Goal: Information Seeking & Learning: Learn about a topic

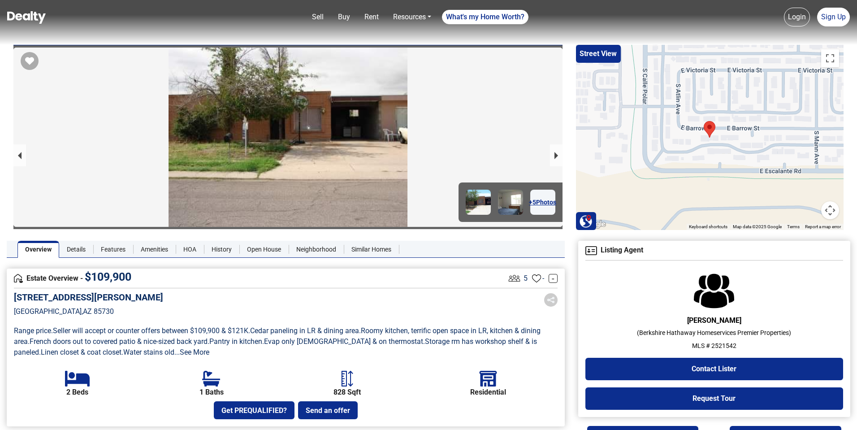
click at [544, 199] on link "+ 5 Photos" at bounding box center [542, 202] width 25 height 25
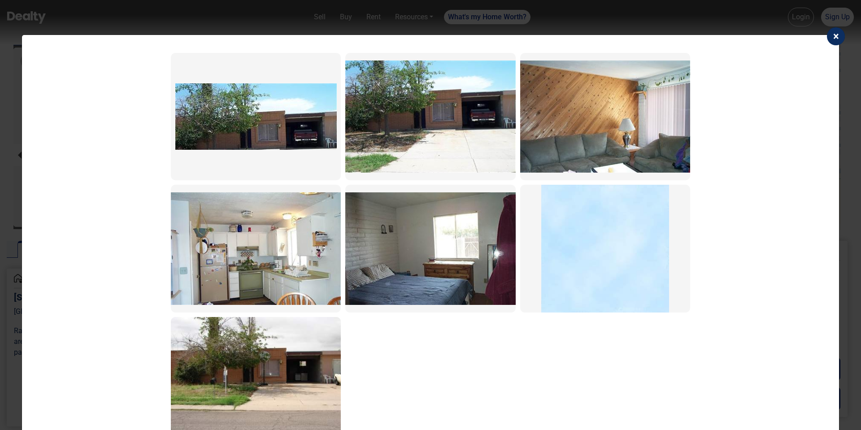
click at [286, 144] on img at bounding box center [255, 116] width 161 height 66
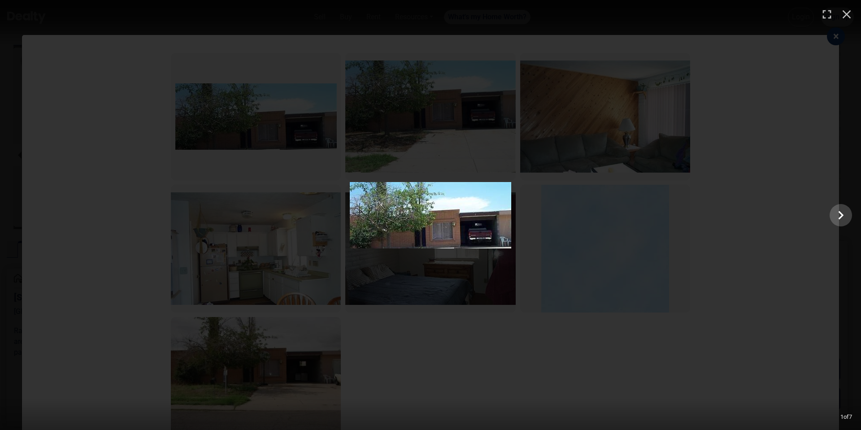
click at [266, 231] on div at bounding box center [430, 215] width 861 height 66
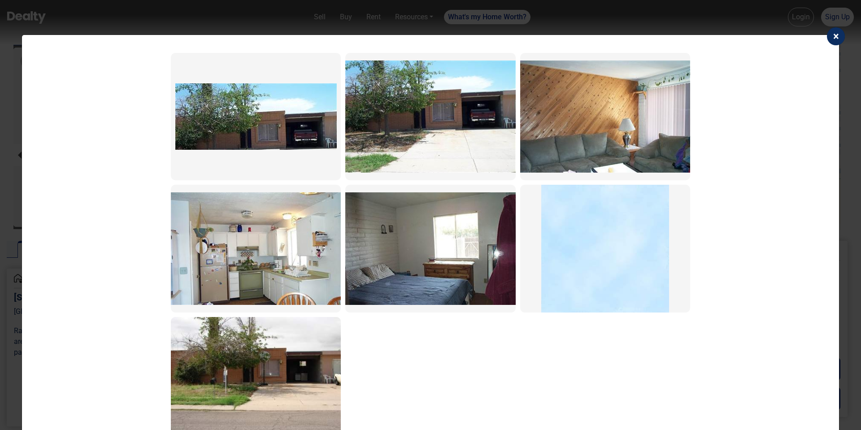
click at [256, 260] on img at bounding box center [256, 248] width 170 height 112
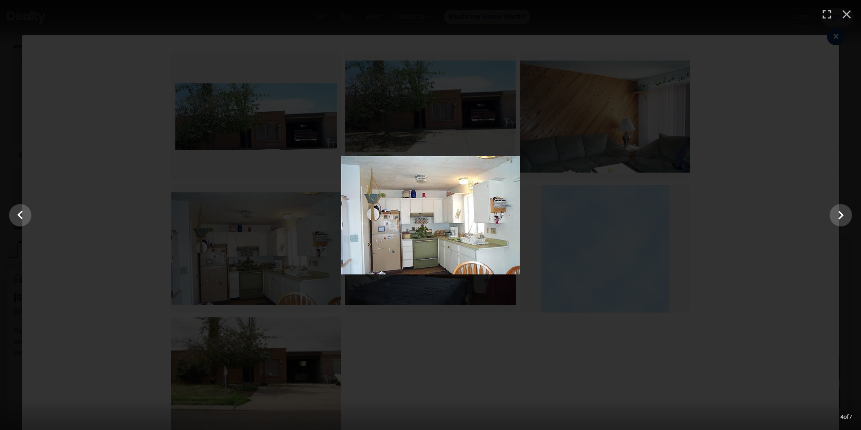
click at [506, 214] on img at bounding box center [430, 215] width 179 height 118
click at [837, 222] on icon "Show slide 5 of 7" at bounding box center [840, 215] width 17 height 22
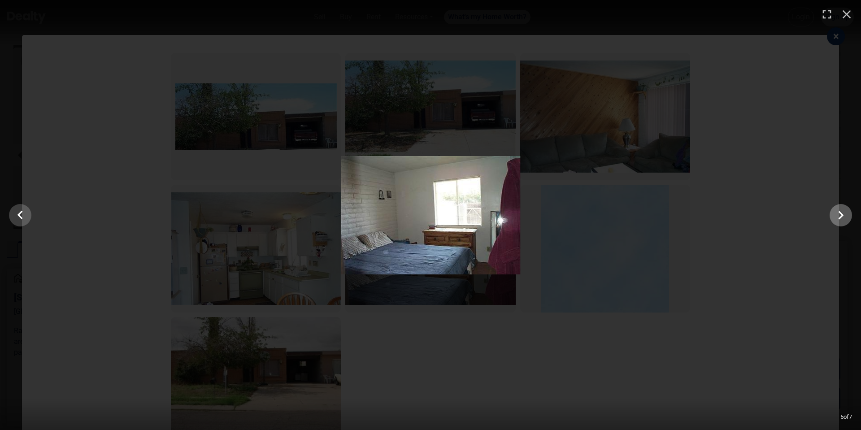
click at [837, 222] on icon "Show slide 6 of 7" at bounding box center [840, 215] width 17 height 22
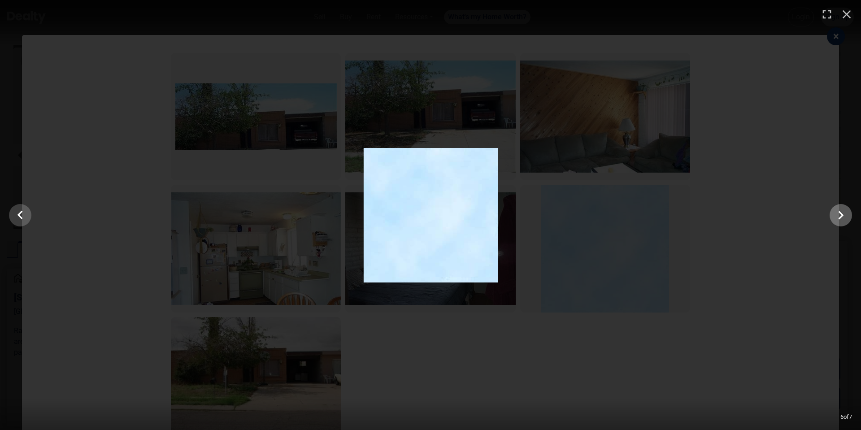
click at [837, 222] on icon "Show slide 7 of 7" at bounding box center [840, 215] width 17 height 22
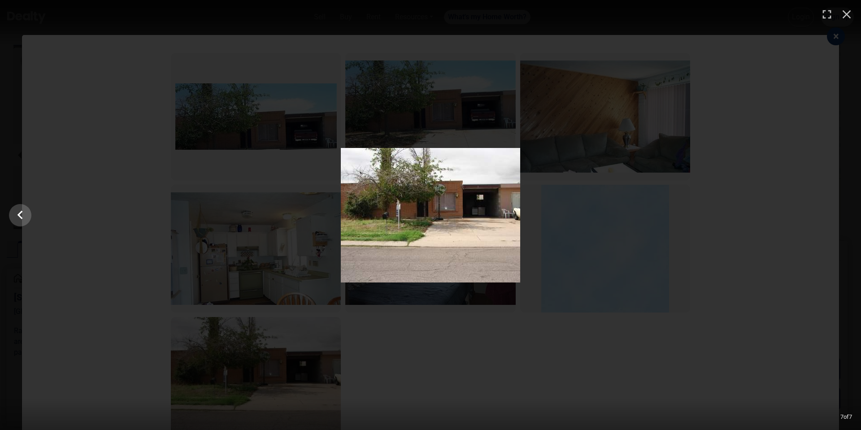
click at [837, 222] on div at bounding box center [430, 215] width 861 height 134
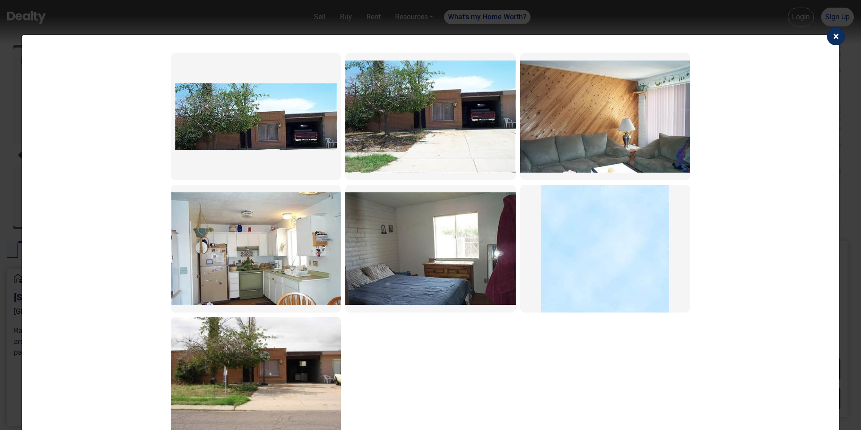
click at [837, 222] on div "× Reorder Images Cancel Show Preview" at bounding box center [430, 215] width 861 height 430
